Goal: Task Accomplishment & Management: Manage account settings

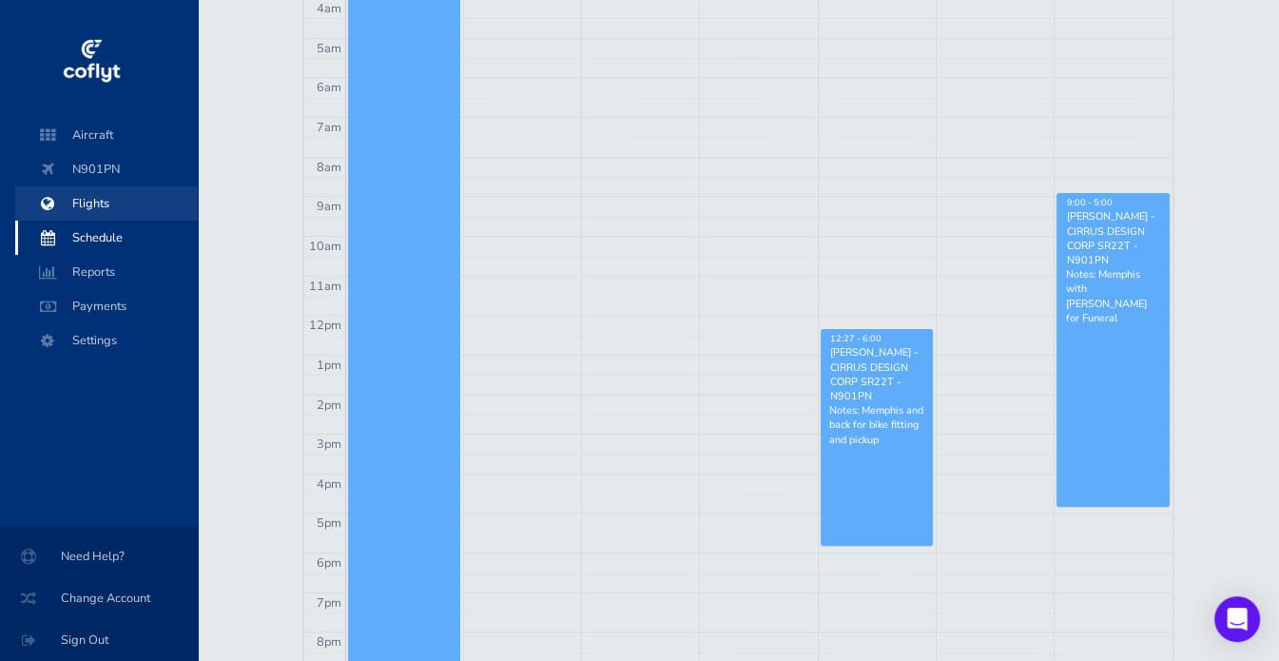
click at [94, 202] on span "Flights" at bounding box center [106, 203] width 145 height 34
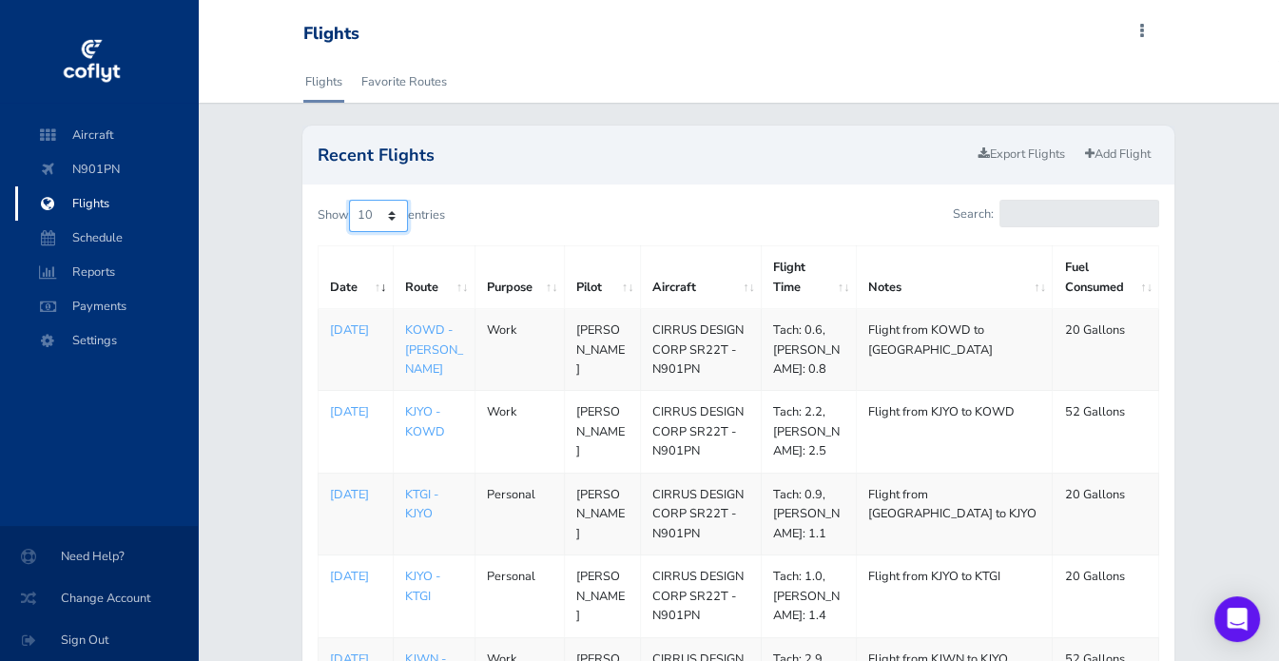
click at [382, 216] on select "10 25 50 100" at bounding box center [378, 216] width 59 height 32
select select "50"
click at [351, 200] on select "10 25 50 100" at bounding box center [378, 216] width 59 height 32
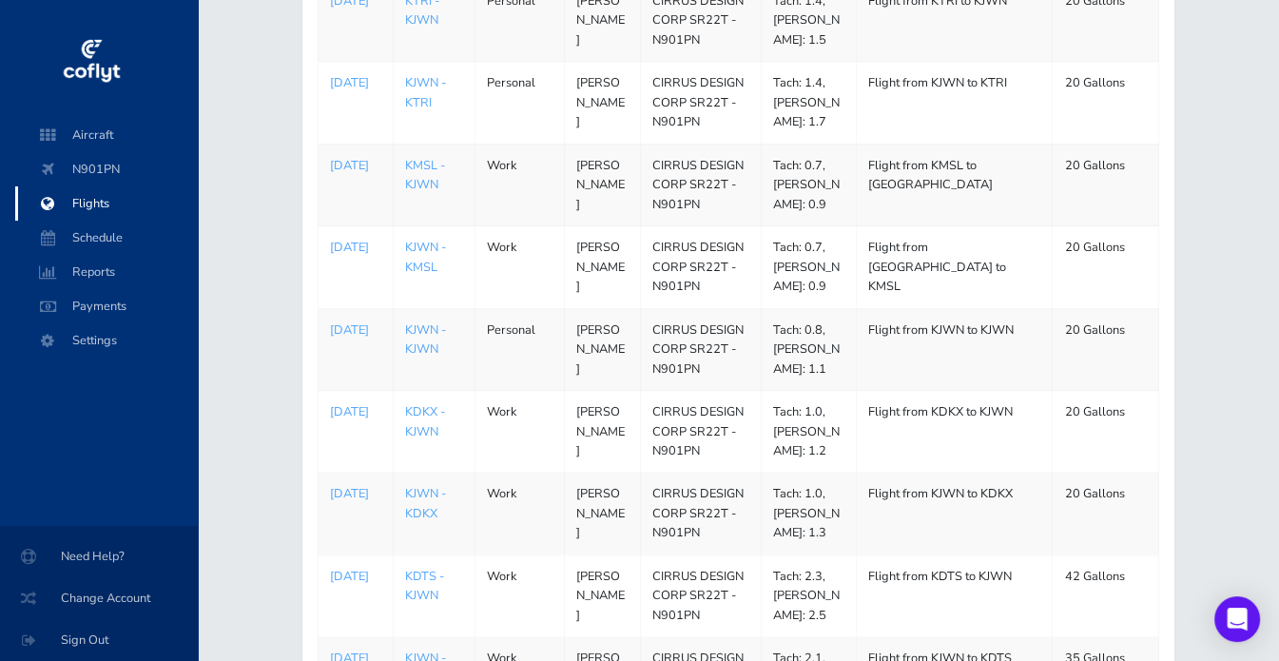
scroll to position [2148, 0]
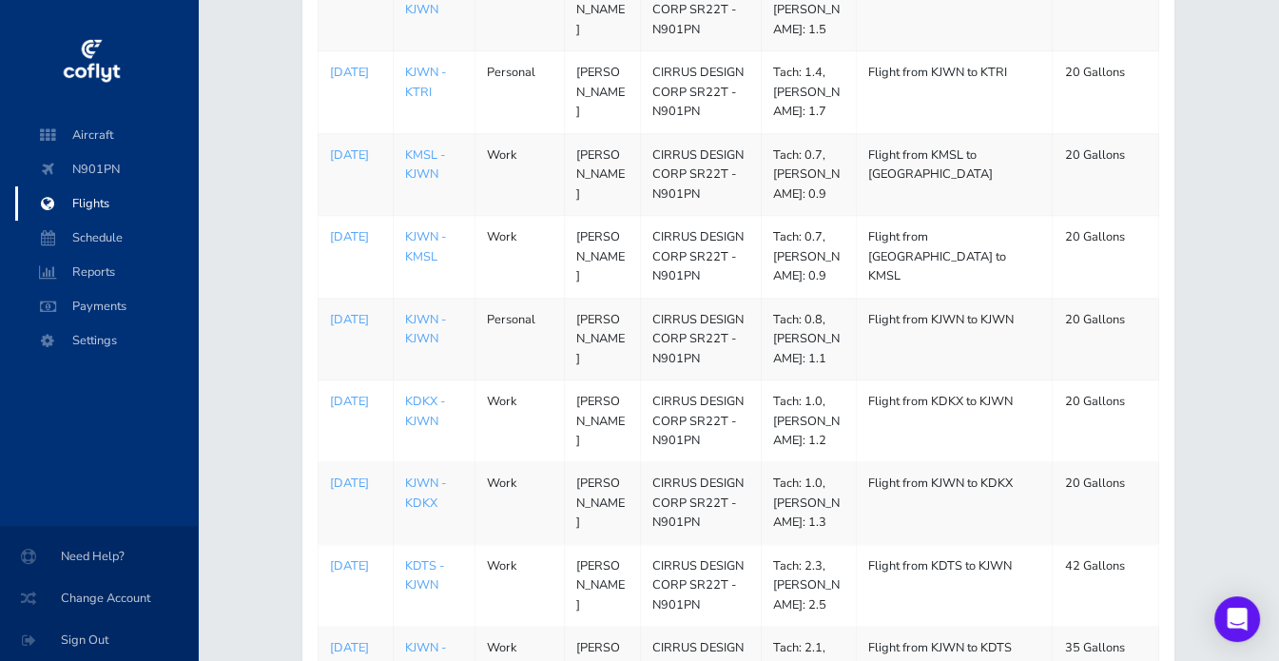
drag, startPoint x: 538, startPoint y: 232, endPoint x: 554, endPoint y: 233, distance: 15.2
click at [538, 232] on td "Work" at bounding box center [519, 257] width 89 height 82
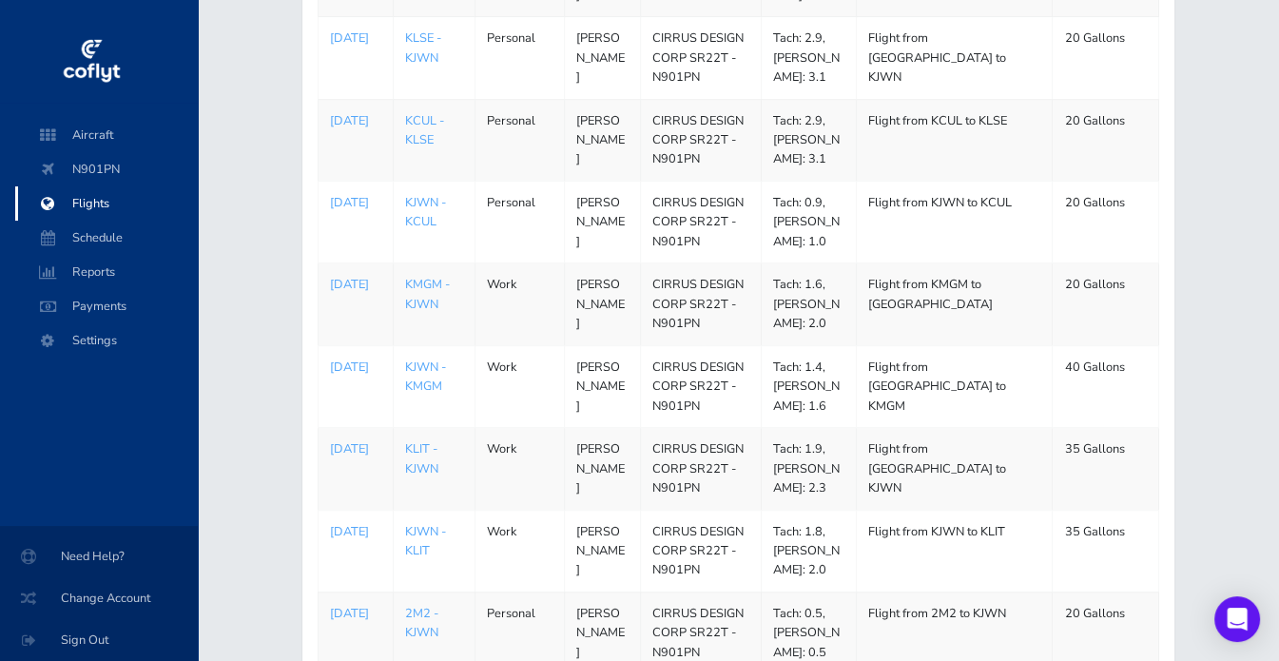
scroll to position [125, 0]
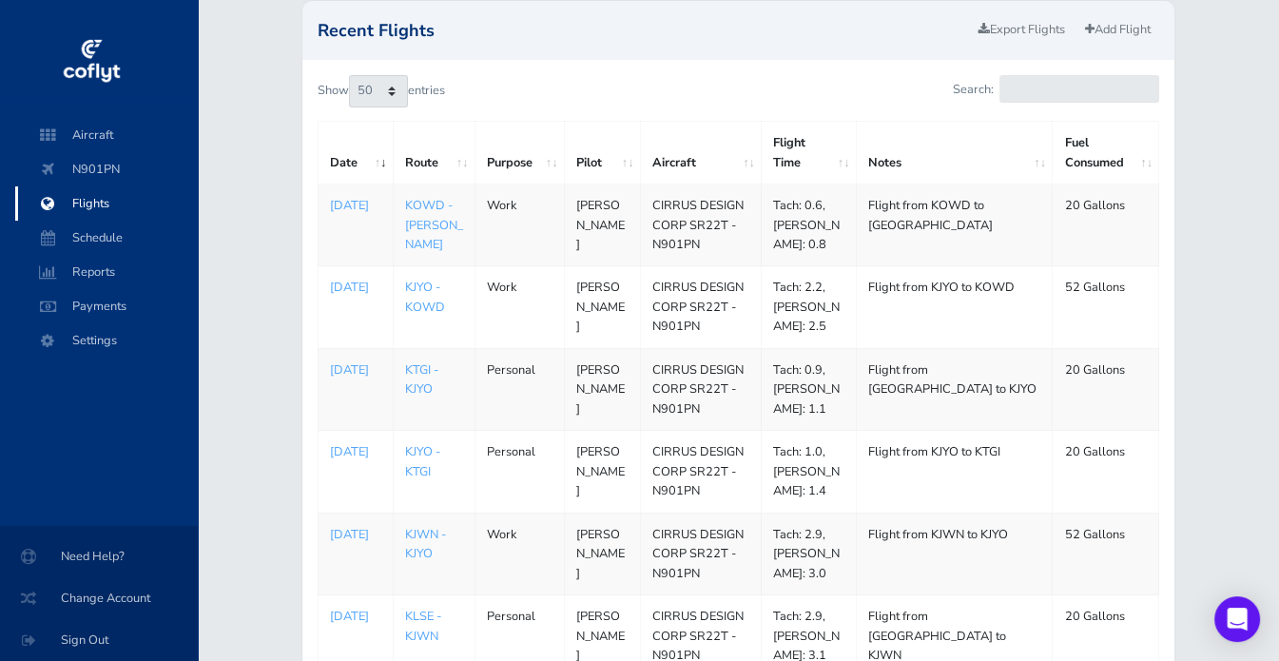
click at [552, 107] on div "Show 10 25 50 100 entries" at bounding box center [521, 95] width 407 height 40
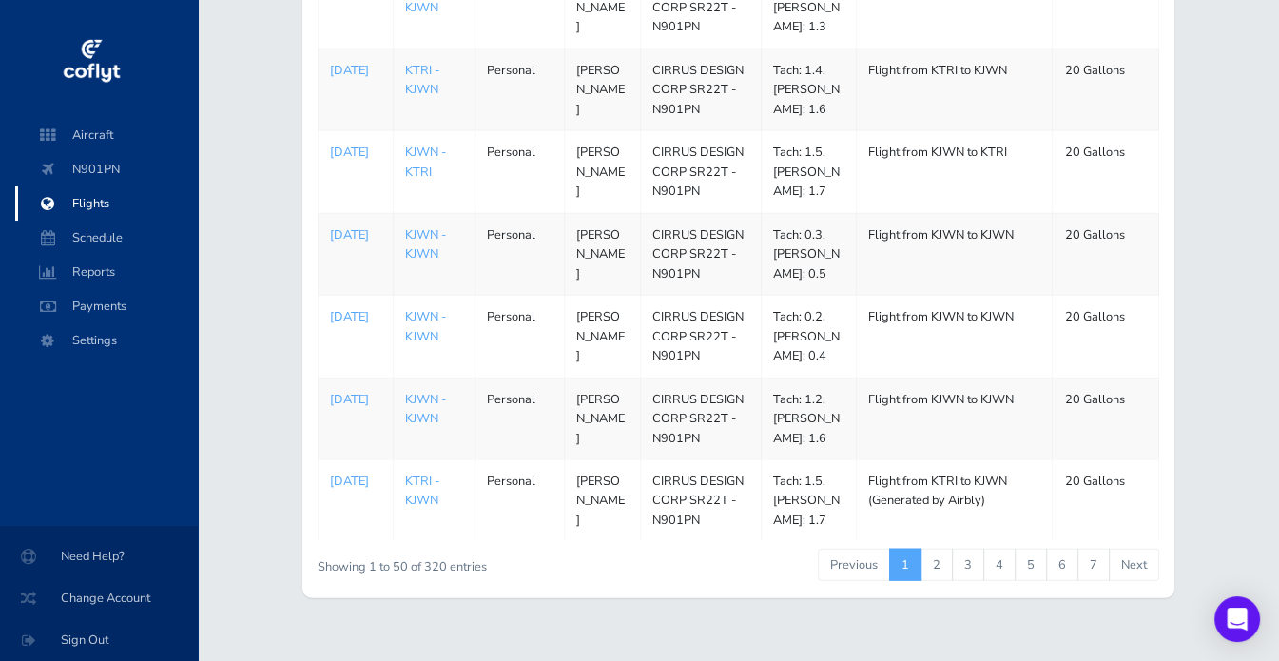
scroll to position [3892, 0]
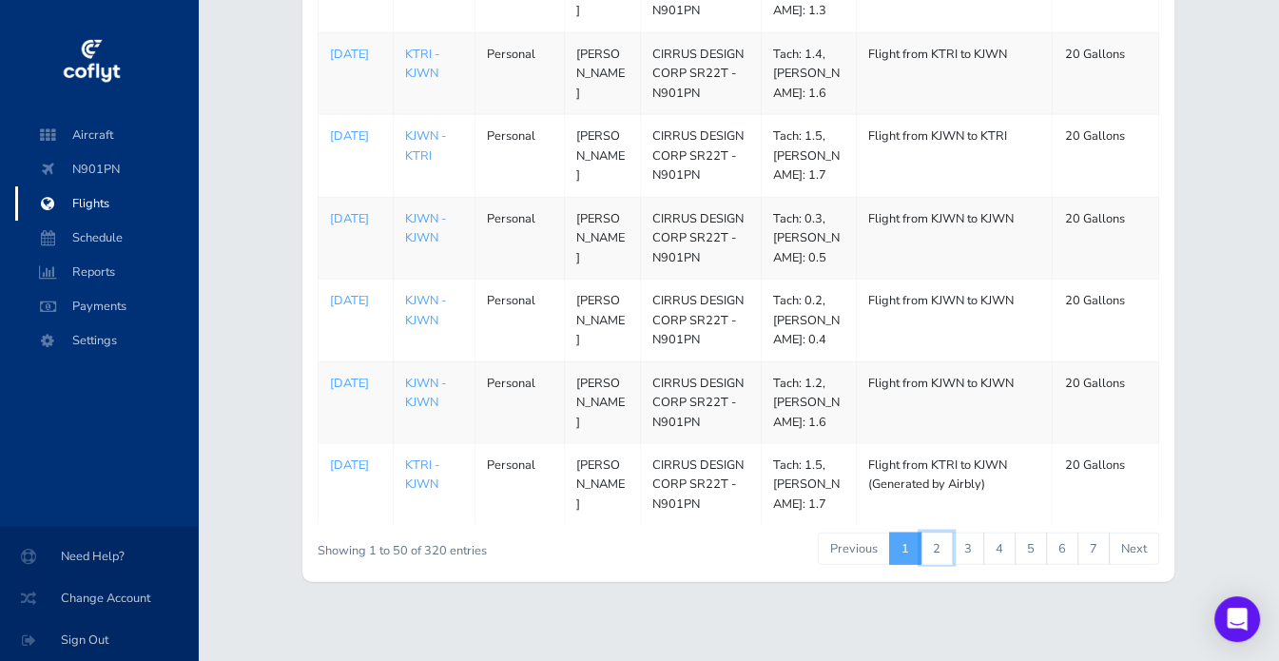
click at [946, 542] on link "2" at bounding box center [937, 549] width 32 height 32
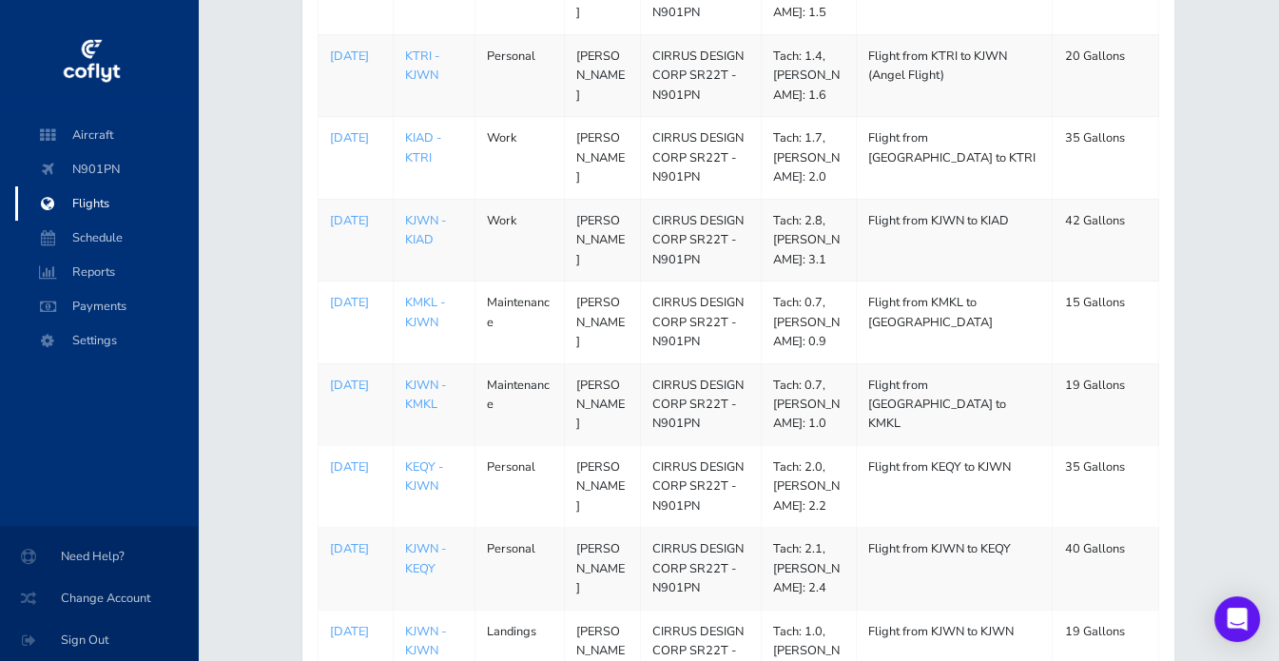
scroll to position [433, 0]
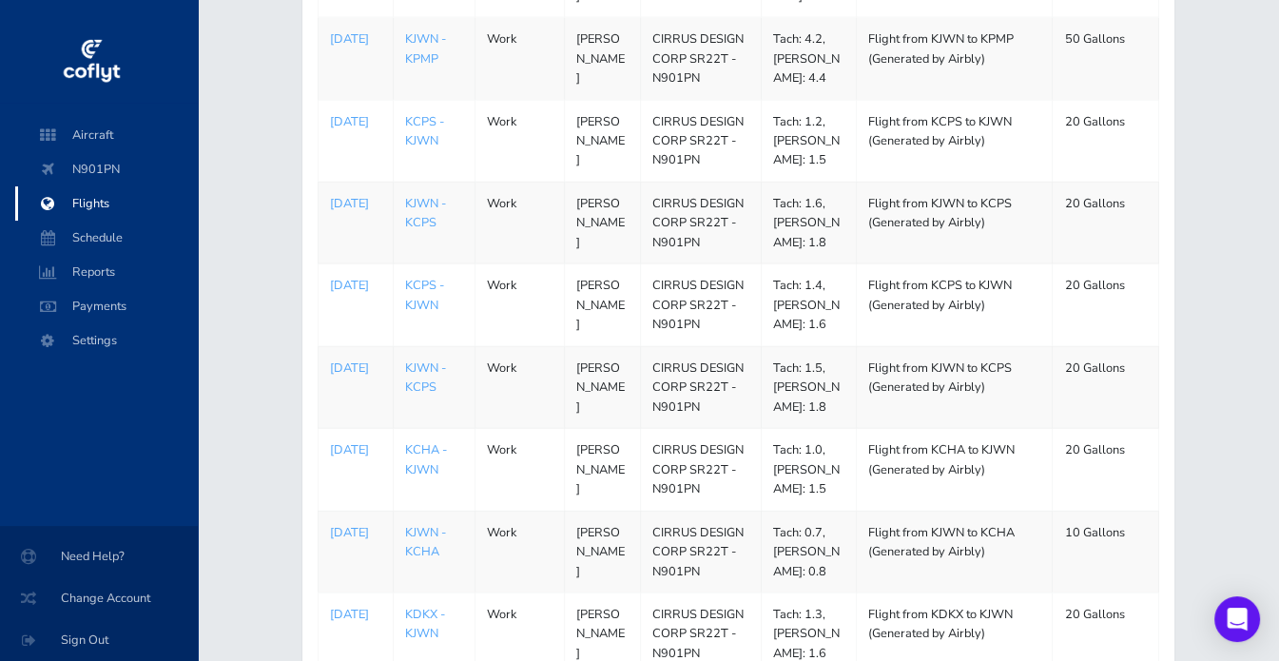
scroll to position [3893, 0]
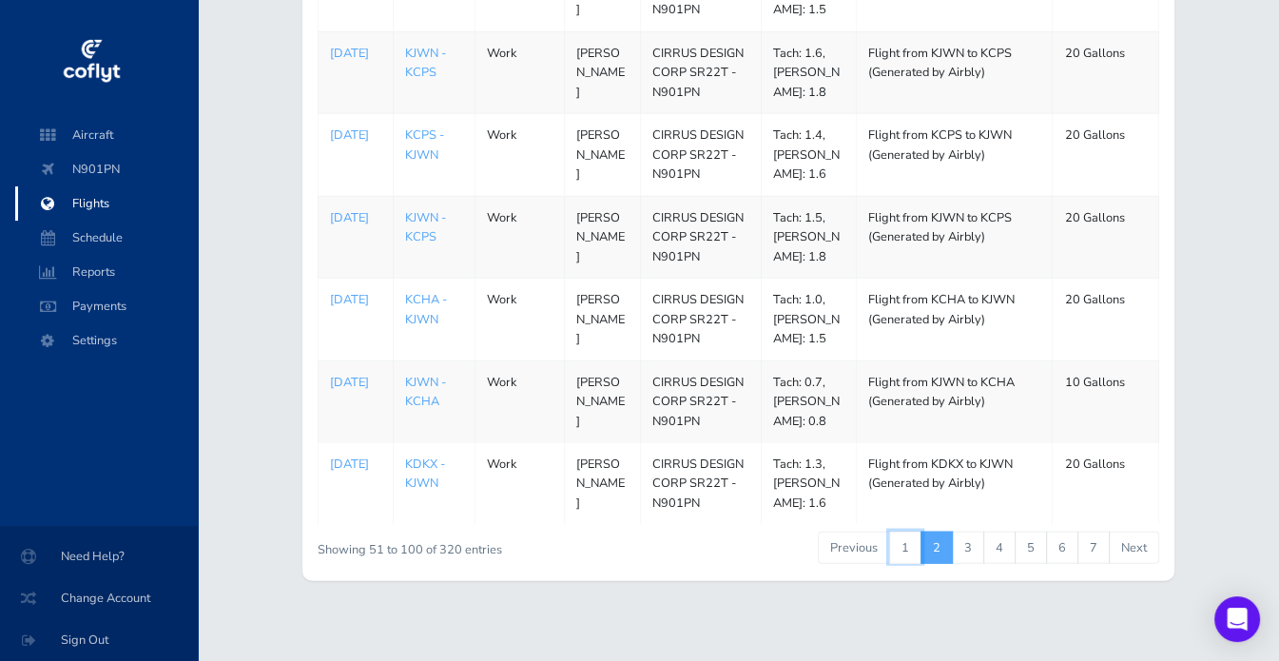
click at [901, 533] on link "1" at bounding box center [905, 548] width 32 height 32
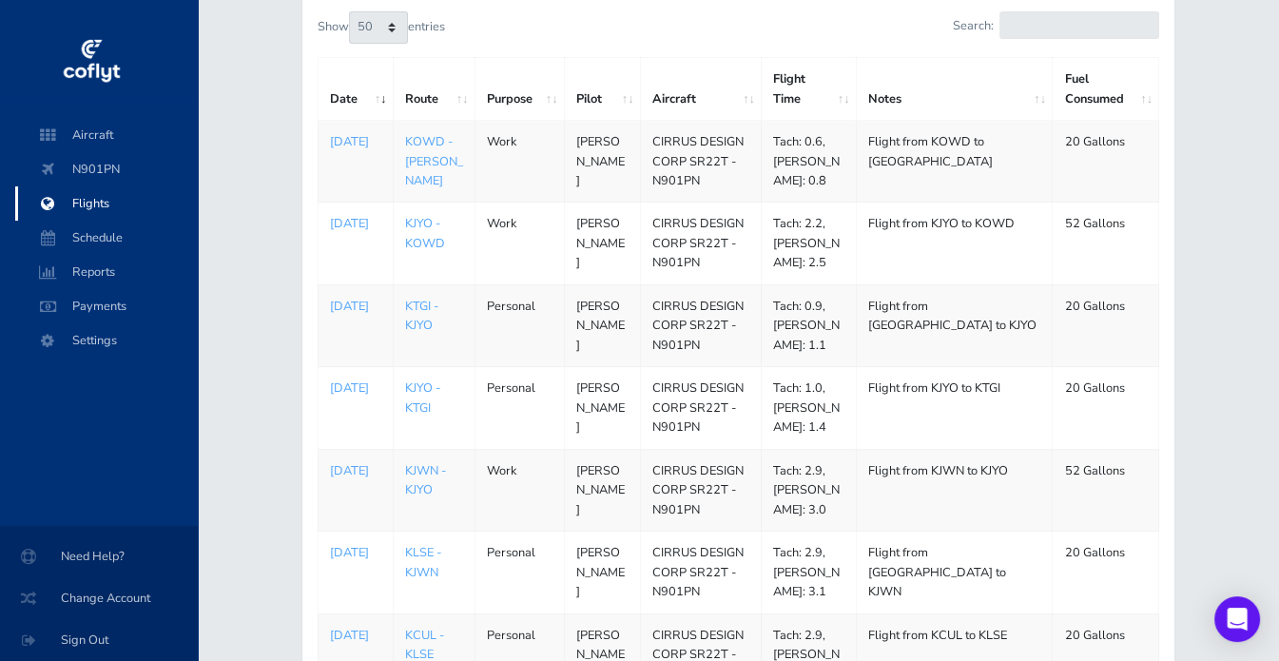
scroll to position [0, 0]
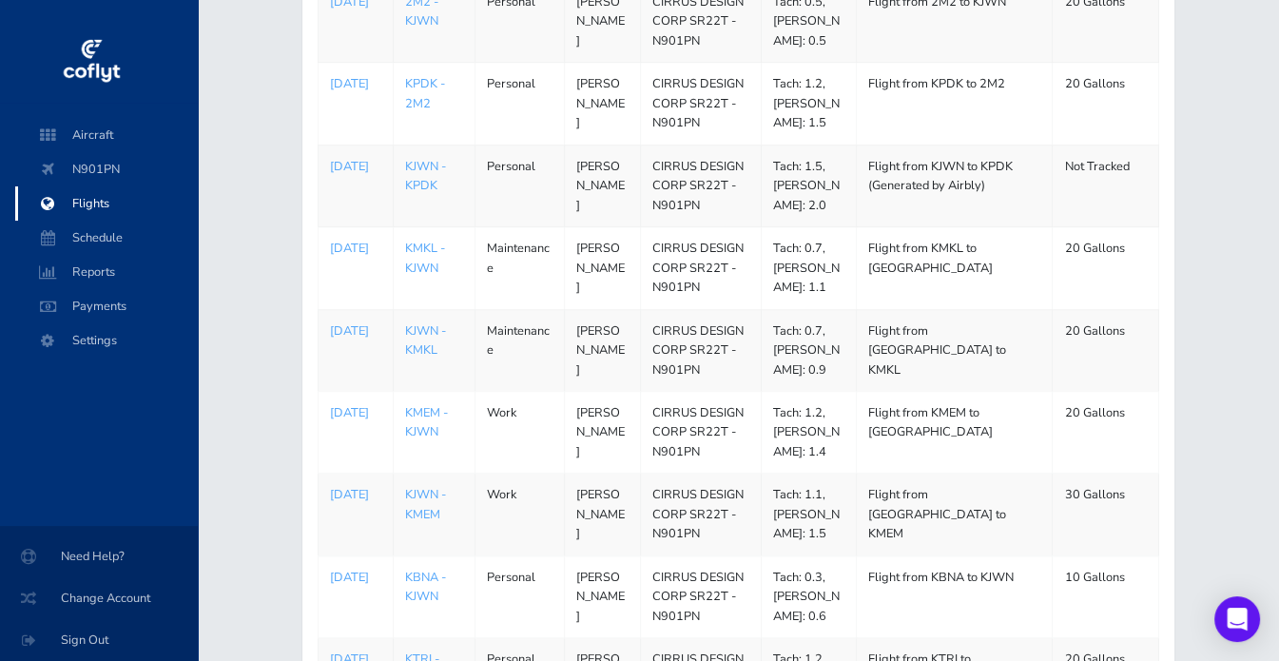
scroll to position [1271, 0]
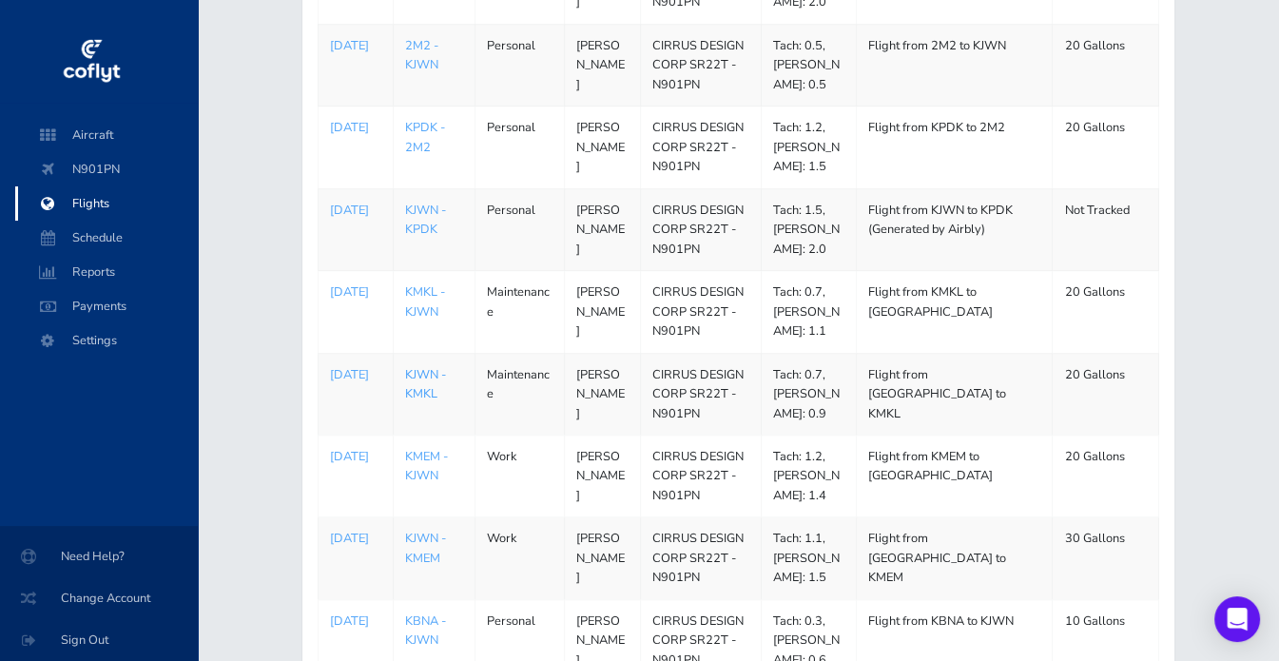
click at [419, 371] on link "KJWN - KMKL" at bounding box center [425, 384] width 41 height 36
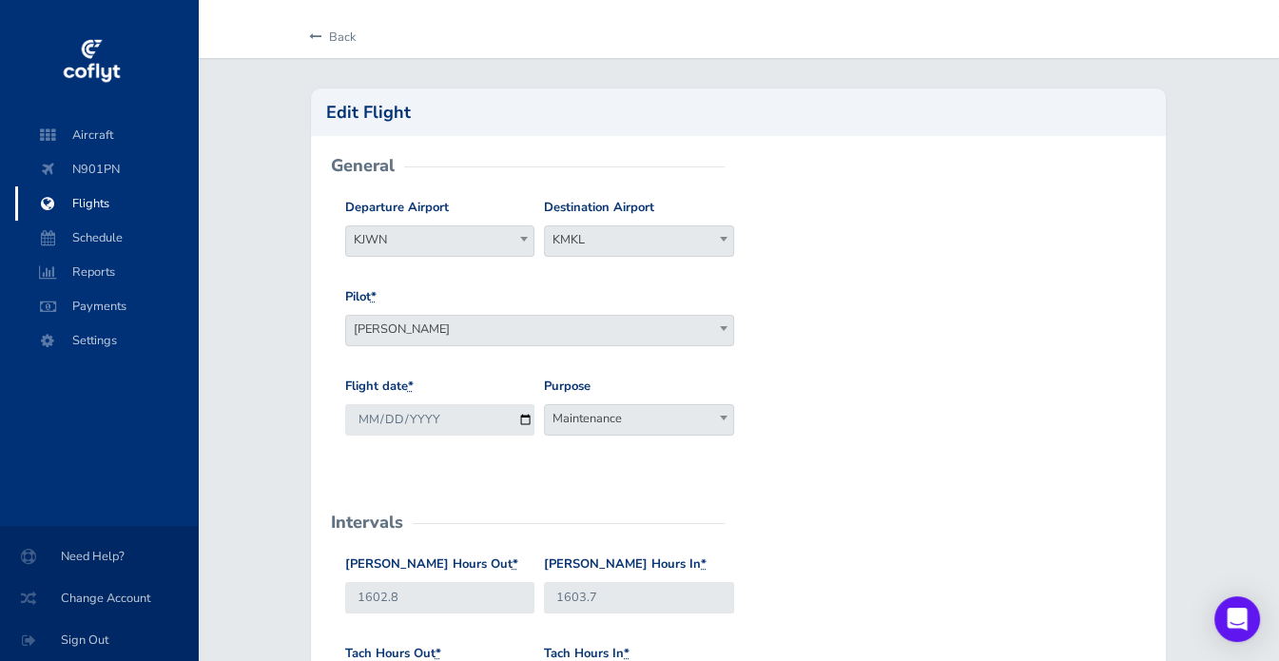
scroll to position [38, 0]
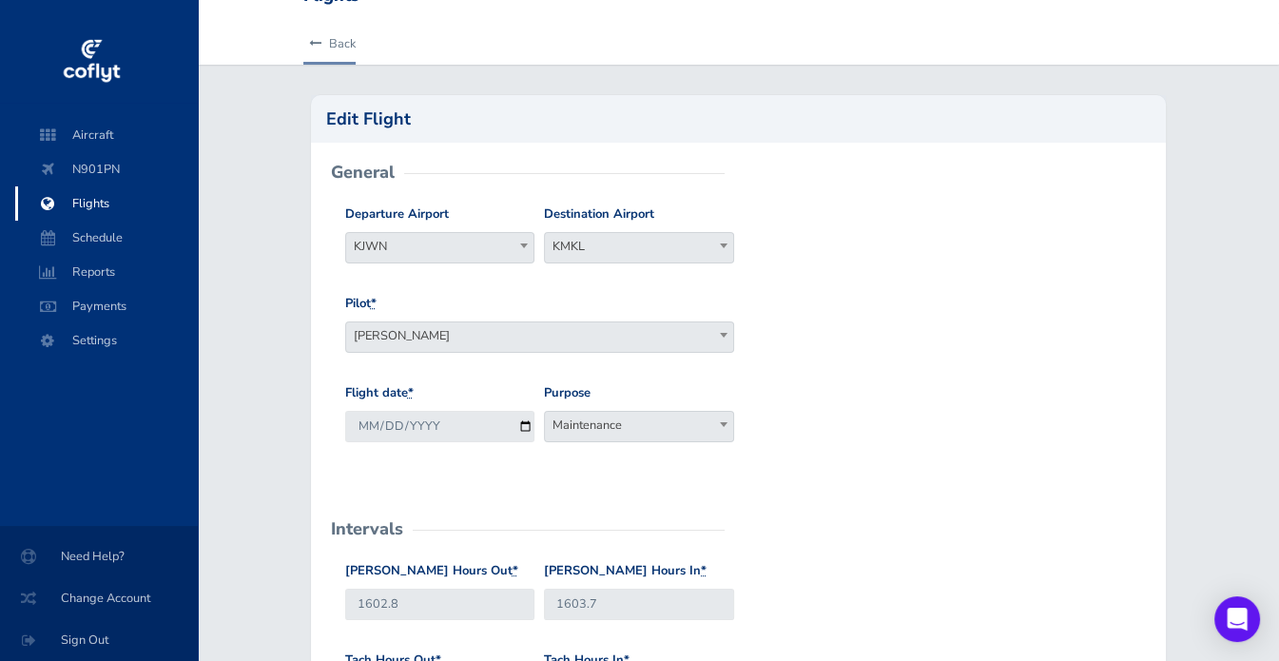
click at [328, 42] on link "Back" at bounding box center [329, 44] width 52 height 42
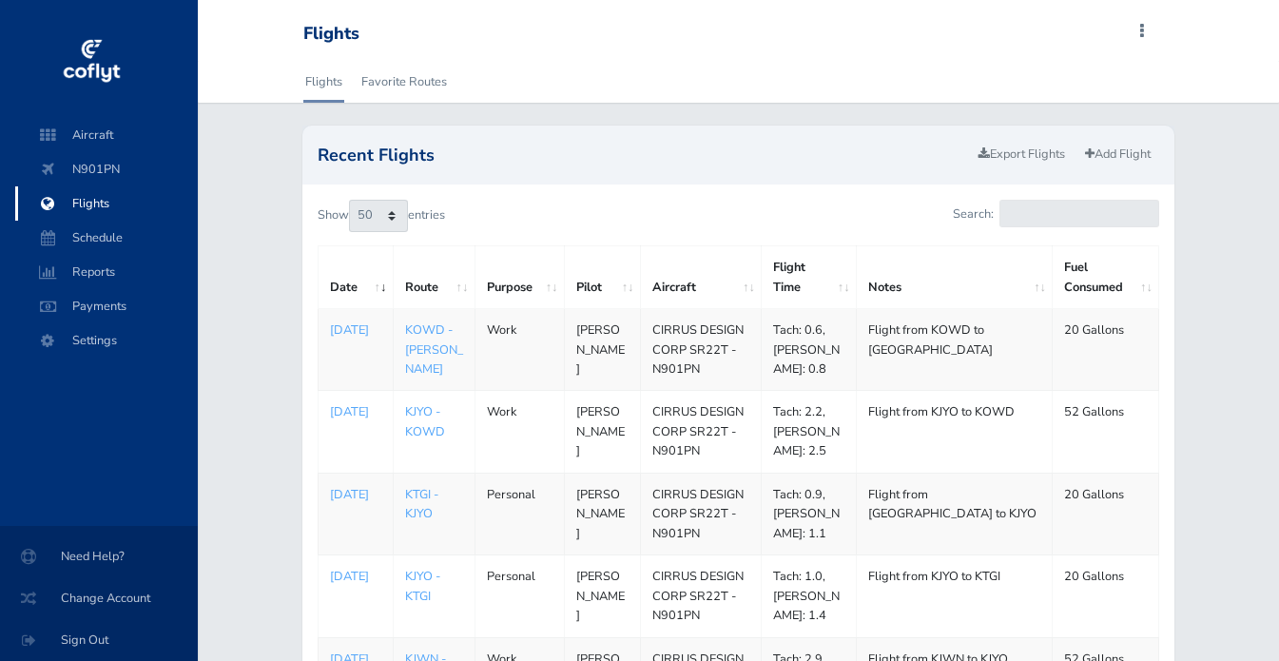
select select "50"
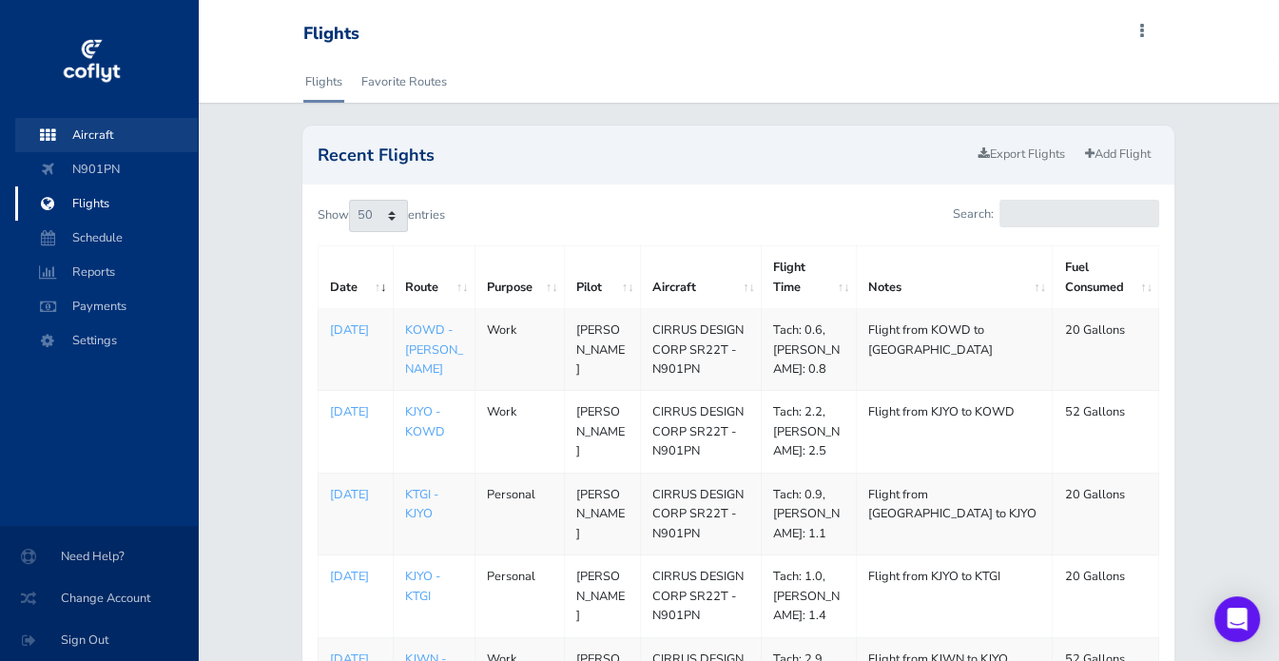
click at [84, 139] on span "Aircraft" at bounding box center [106, 135] width 145 height 34
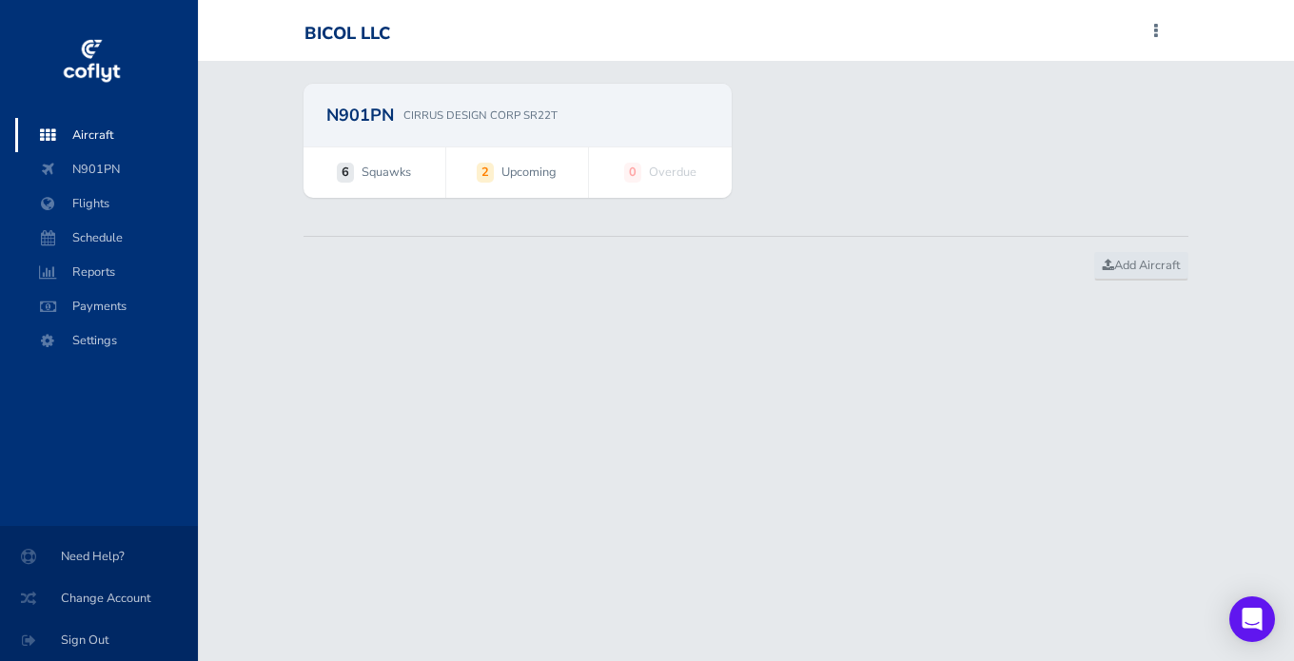
click at [417, 130] on div "N901PN CIRRUS DESIGN CORP SR22T" at bounding box center [517, 115] width 428 height 63
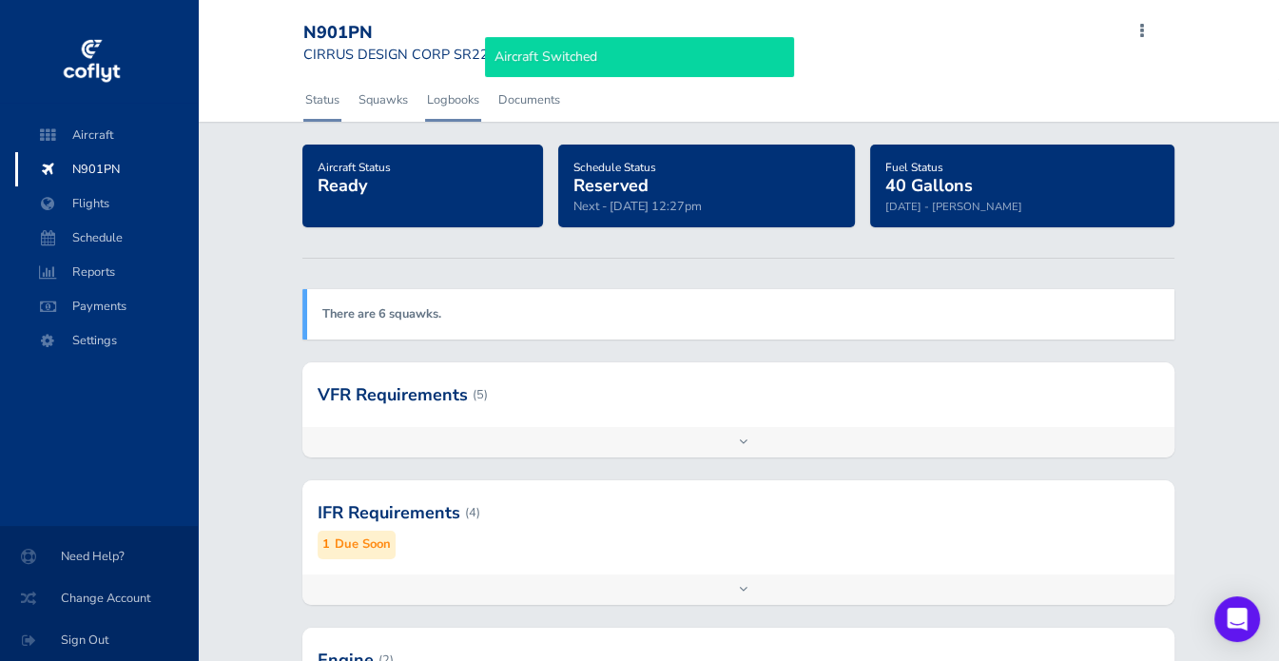
click at [451, 102] on link "Logbooks" at bounding box center [453, 100] width 56 height 42
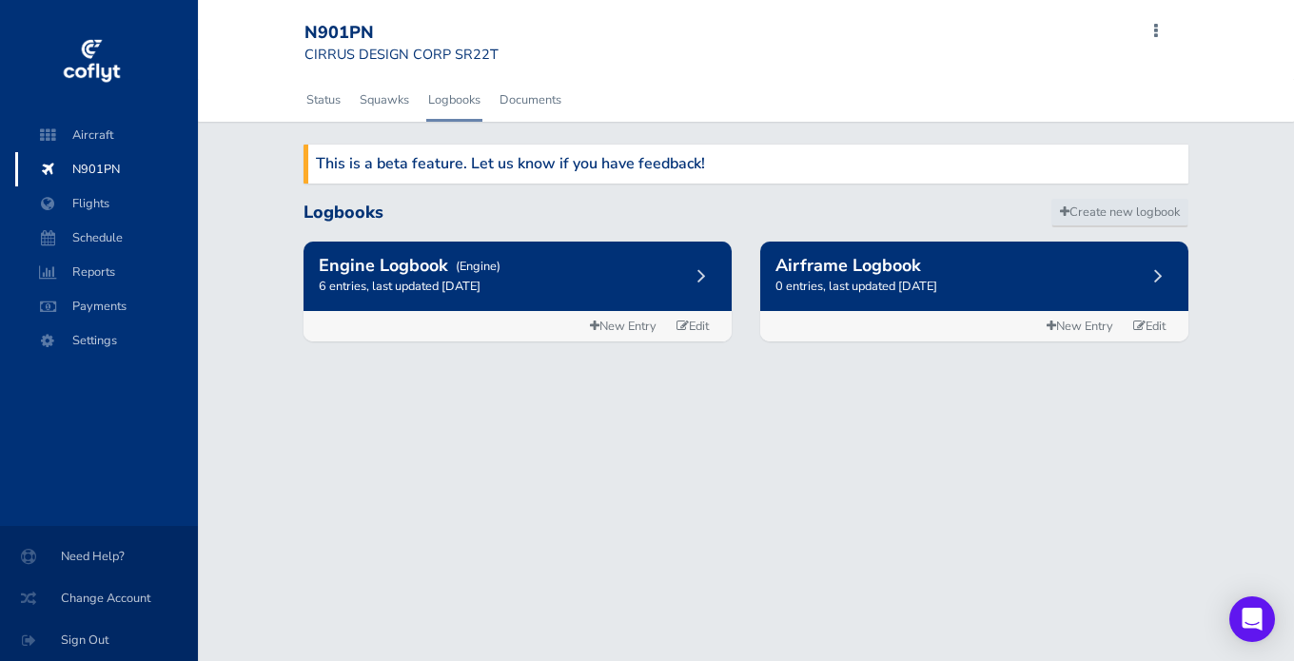
click at [600, 273] on div "Engine Logbook (Engine) 6 entries, last updated December 15, 2022" at bounding box center [517, 276] width 428 height 69
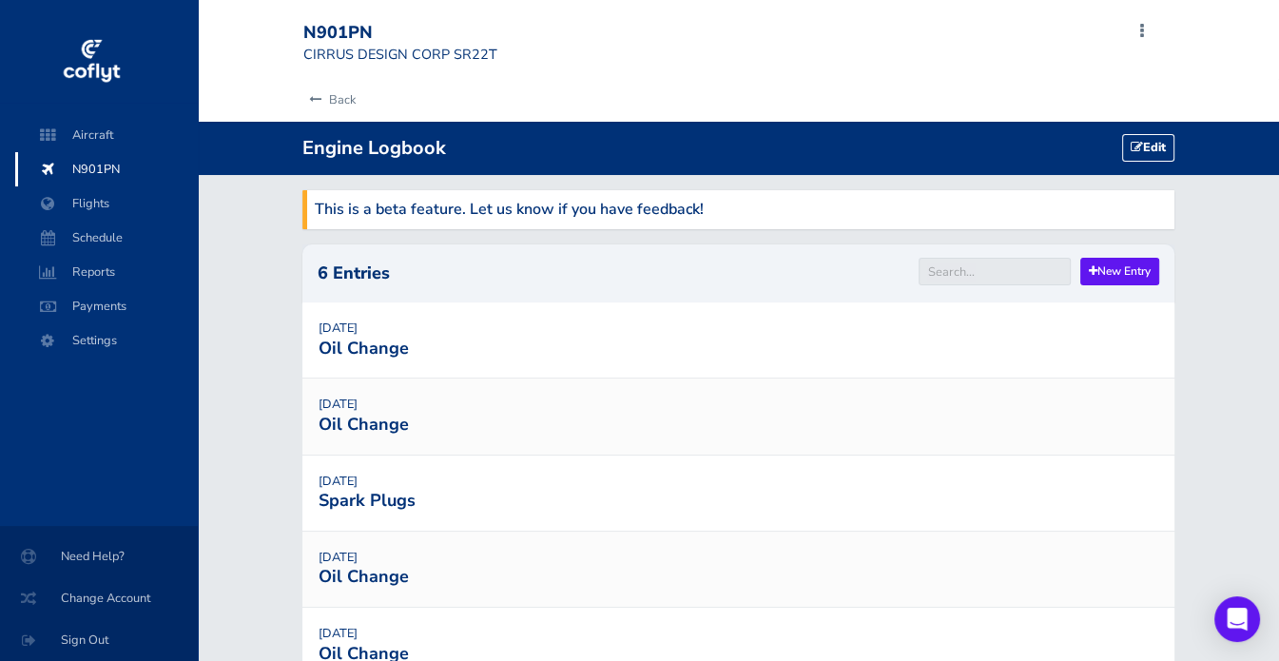
click at [366, 343] on link "Oil Change" at bounding box center [364, 348] width 90 height 23
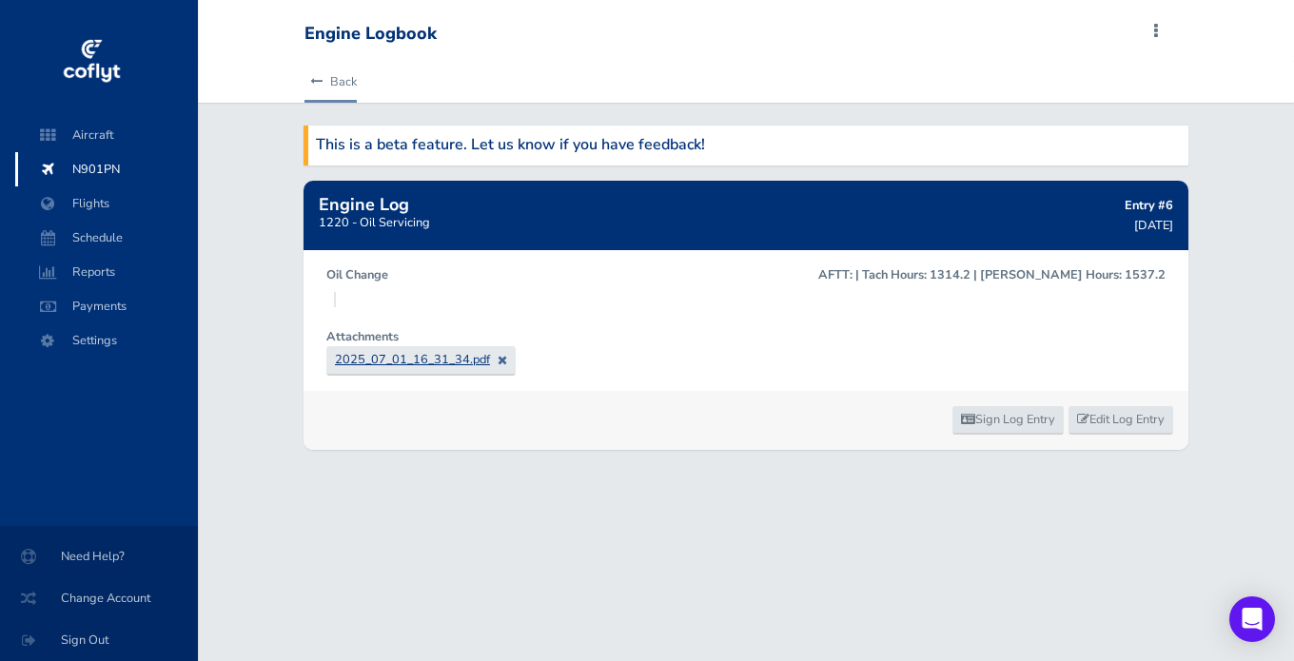
click at [347, 83] on link "Back" at bounding box center [330, 82] width 52 height 42
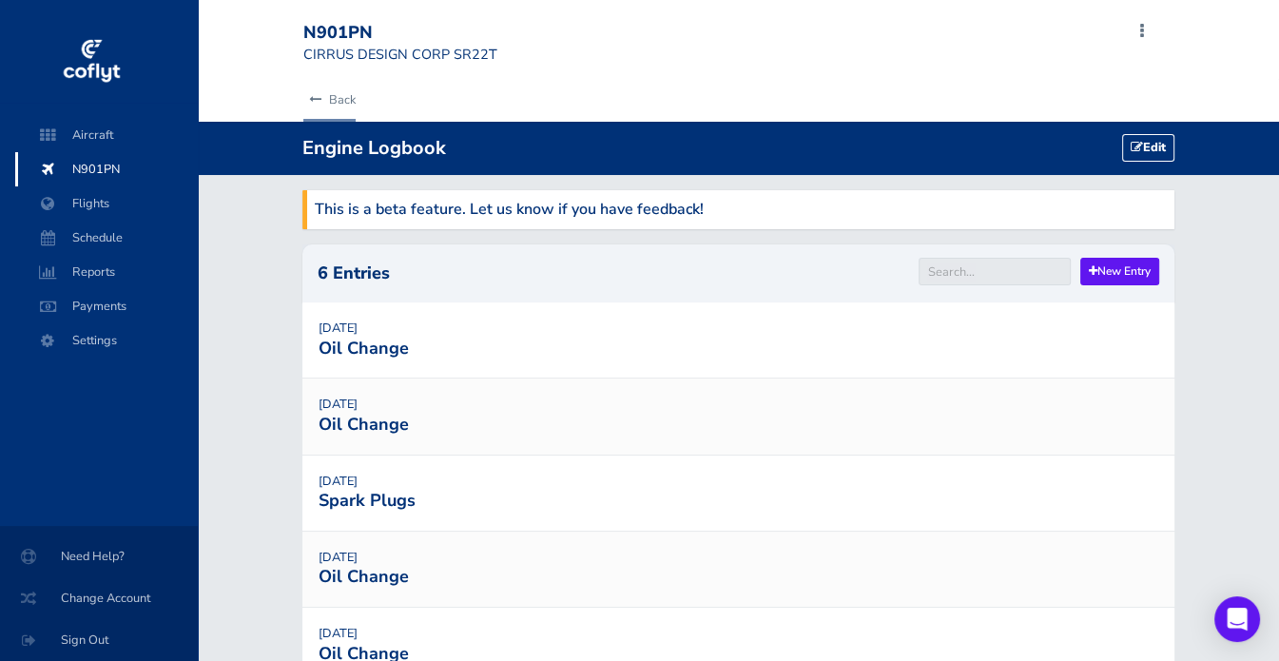
click at [335, 92] on link "Back" at bounding box center [329, 100] width 52 height 42
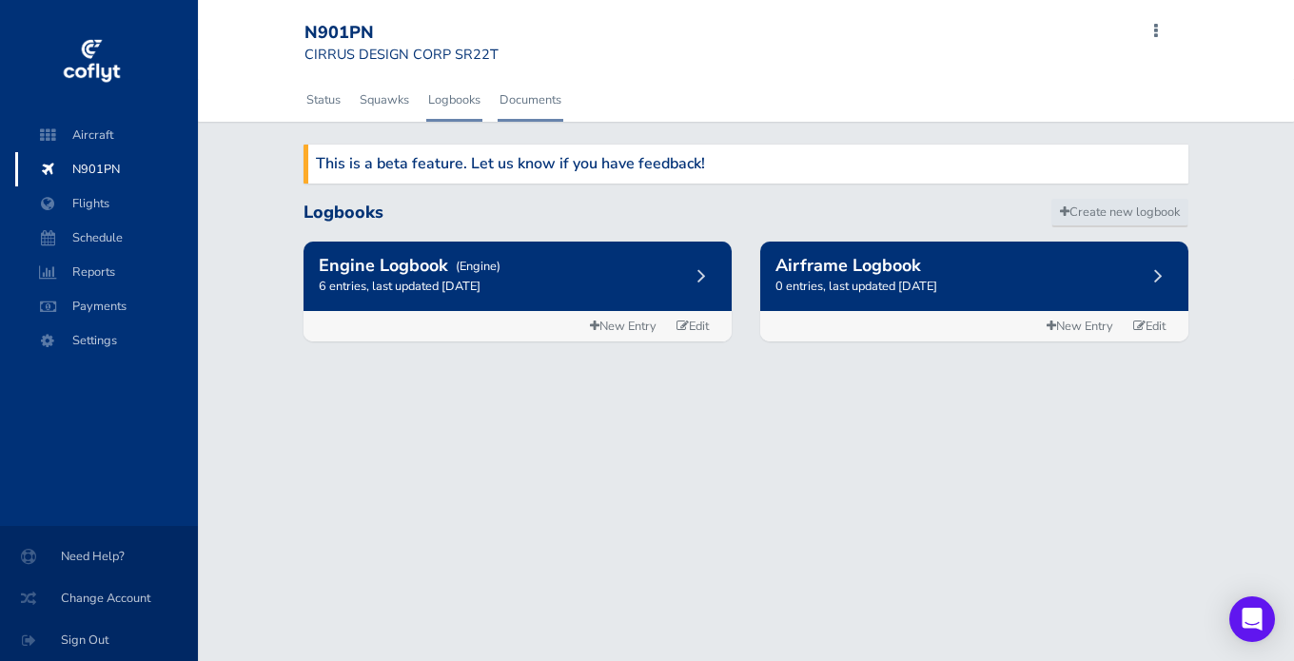
click at [509, 96] on link "Documents" at bounding box center [530, 100] width 66 height 42
